Goal: Find specific page/section: Find specific page/section

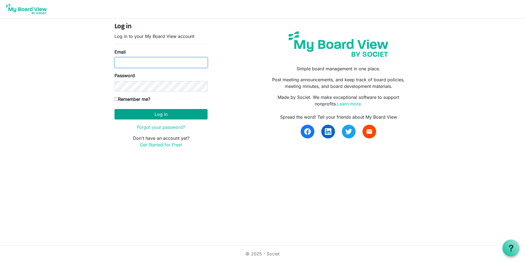
type input "mike.chocholak@intervineinc.com"
click at [126, 114] on button "Log in" at bounding box center [161, 114] width 93 height 10
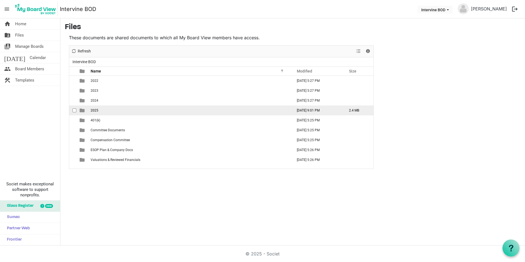
click at [92, 109] on span "2025" at bounding box center [95, 111] width 8 height 4
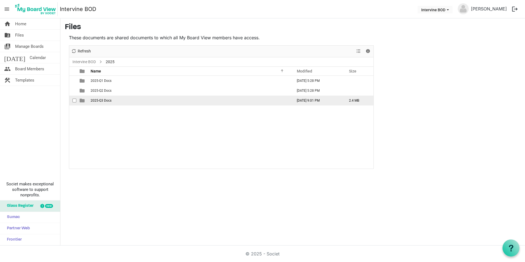
click at [98, 101] on span "2025-Q3 Docs" at bounding box center [101, 101] width 21 height 4
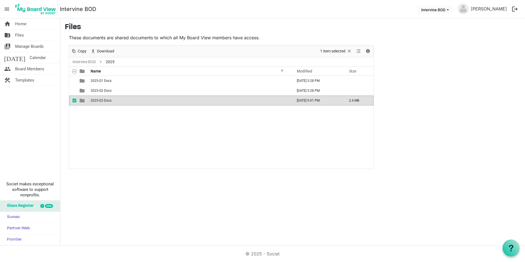
drag, startPoint x: 98, startPoint y: 101, endPoint x: 106, endPoint y: 123, distance: 23.5
click at [98, 104] on td "2025-Q3 Docs" at bounding box center [190, 101] width 202 height 10
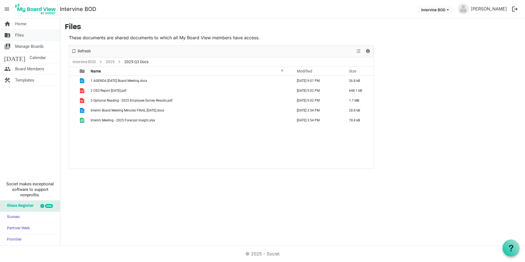
click at [18, 34] on span "Files" at bounding box center [19, 35] width 9 height 11
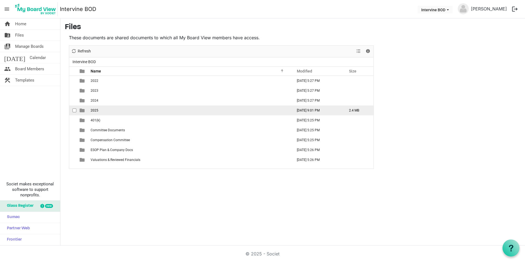
click at [95, 108] on td "2025" at bounding box center [190, 111] width 202 height 10
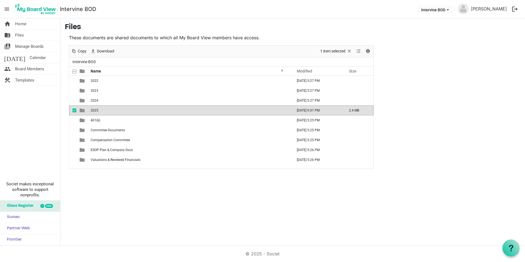
click at [94, 108] on td "2025" at bounding box center [190, 111] width 202 height 10
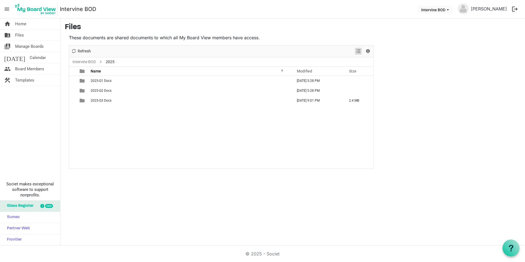
click at [359, 51] on span "View dropdownbutton" at bounding box center [358, 51] width 7 height 7
click at [369, 52] on span "Details" at bounding box center [368, 51] width 7 height 7
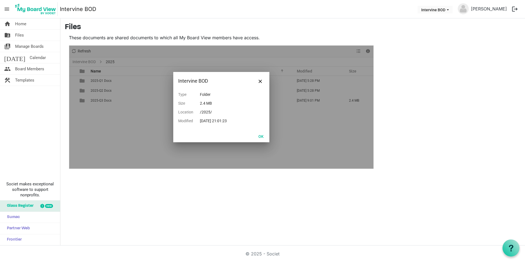
click at [448, 102] on main "Files These documents are shared documents to which all My Board View members h…" at bounding box center [292, 95] width 465 height 155
click at [260, 80] on span "Close" at bounding box center [260, 81] width 3 height 3
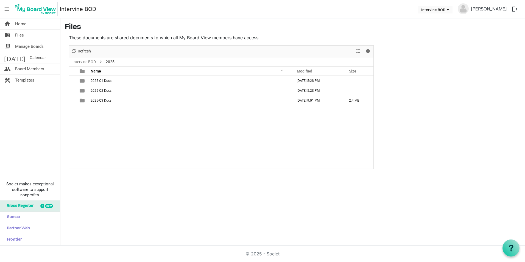
click at [157, 176] on div "home Home folder_shared Files switch_account Manage Boards today Calendar peopl…" at bounding box center [262, 131] width 525 height 227
click at [95, 100] on span "2025-Q3 Docs" at bounding box center [101, 101] width 21 height 4
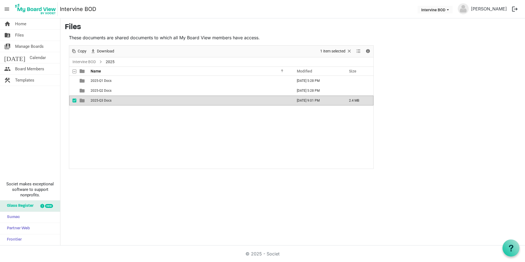
click at [95, 100] on span "2025-Q3 Docs" at bounding box center [101, 101] width 21 height 4
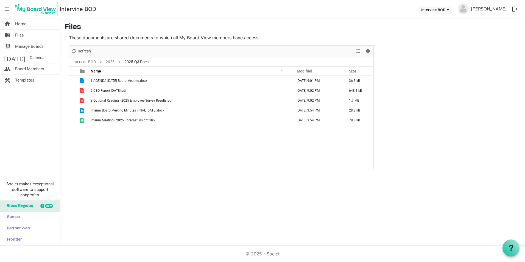
click at [94, 155] on div "1 AGENDA 2025-09-30 Board Meeting.docx September 23, 2025 9:01 PM 36.8 kB 2 CEO…" at bounding box center [221, 122] width 304 height 93
